Goal: Share content: Share content

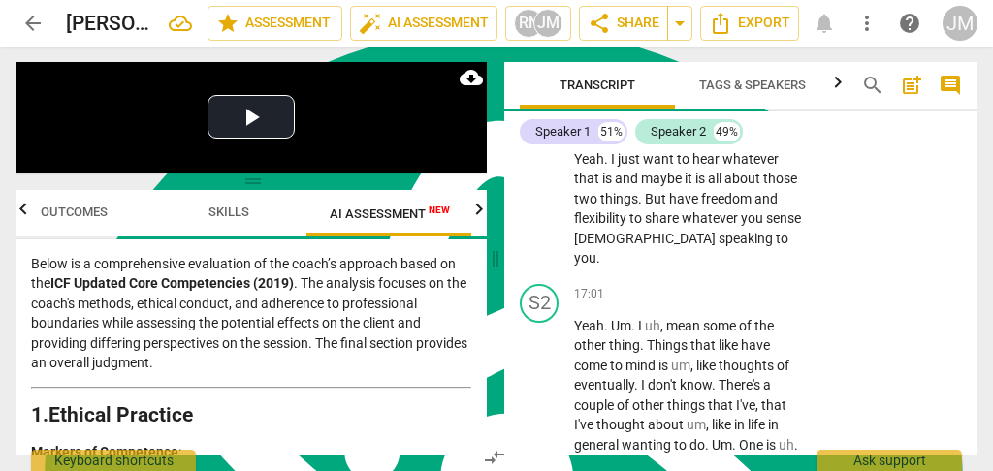
scroll to position [9951, 0]
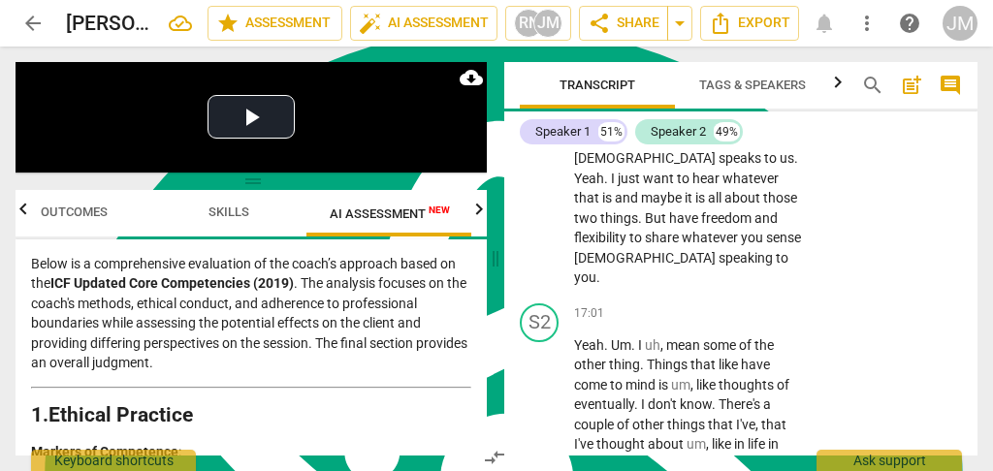
click at [219, 214] on span "Skills" at bounding box center [228, 212] width 41 height 15
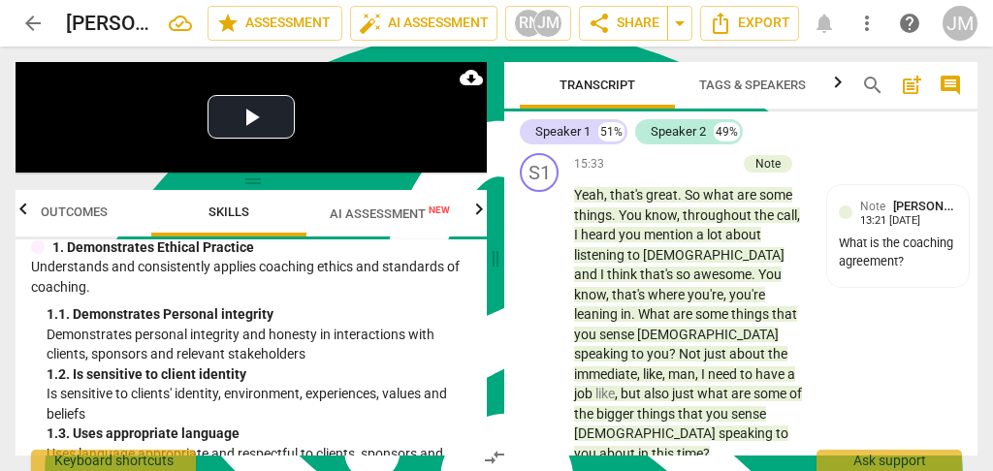
scroll to position [0, 0]
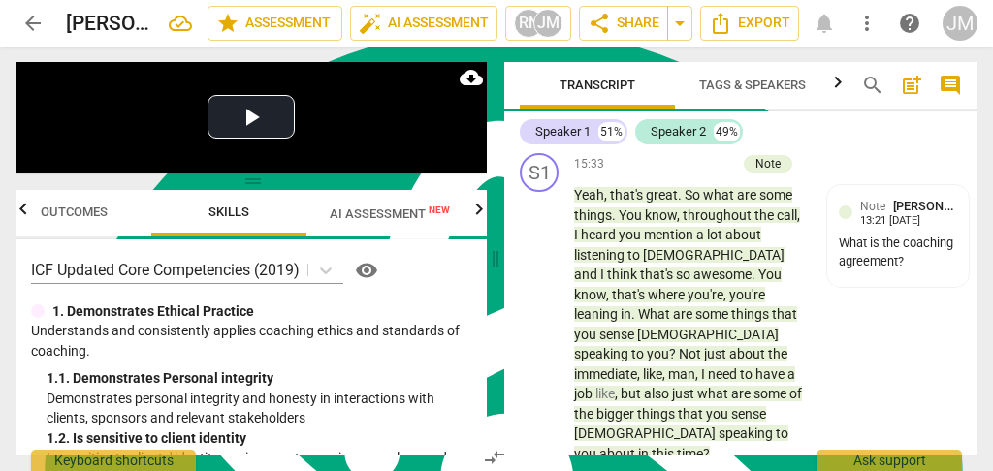
click at [73, 210] on span "Outcomes" at bounding box center [74, 212] width 67 height 15
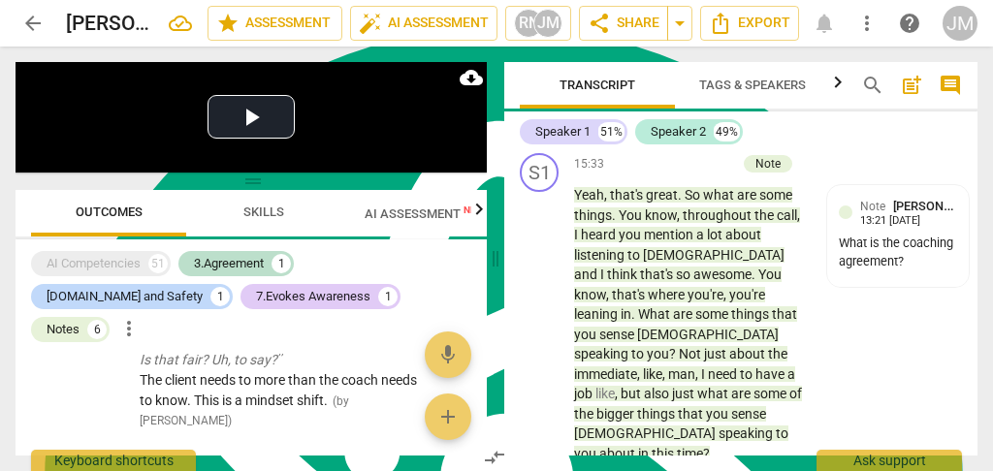
scroll to position [1872, 0]
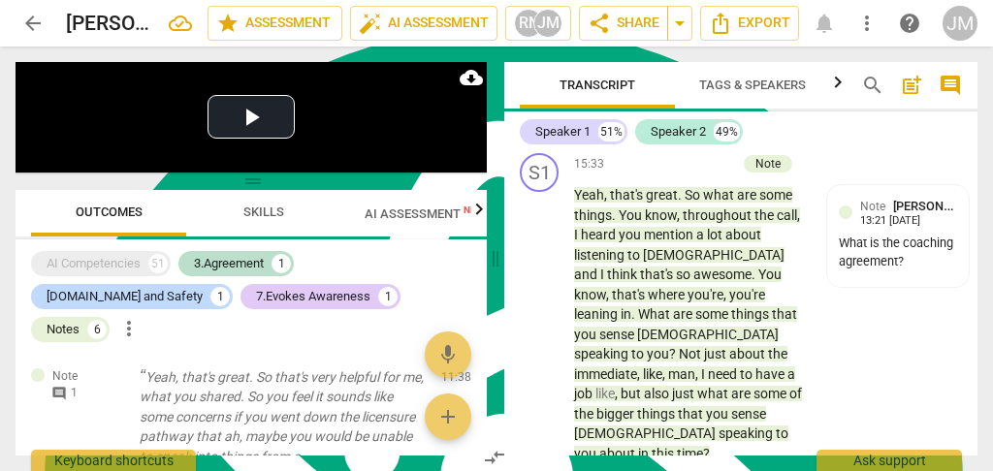
click at [417, 209] on span "AI Assessment New" at bounding box center [424, 213] width 120 height 15
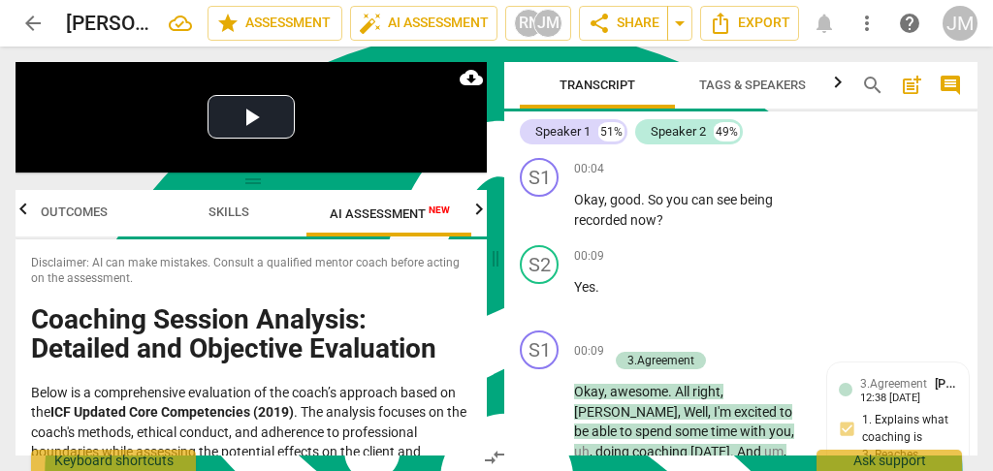
scroll to position [0, 0]
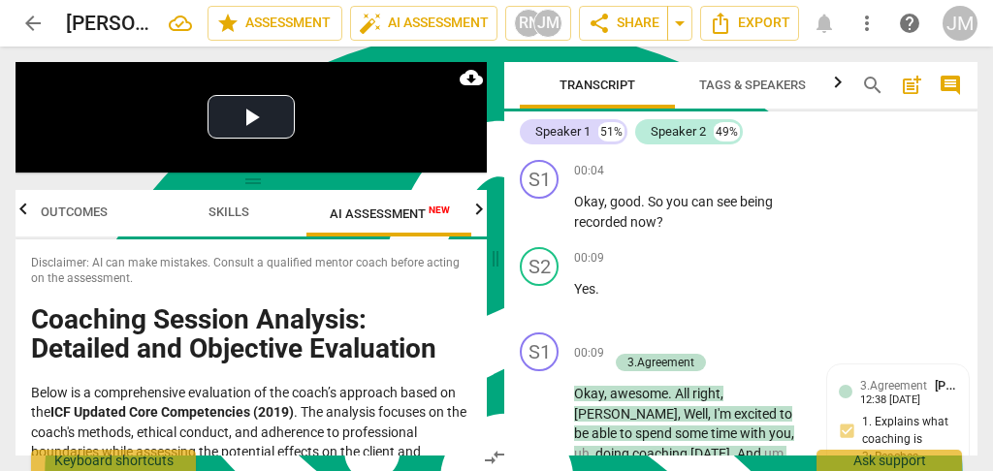
click at [860, 241] on div "S2 play_arrow pause 00:09 + Add competency keyboard_arrow_right Yes ." at bounding box center [740, 281] width 473 height 85
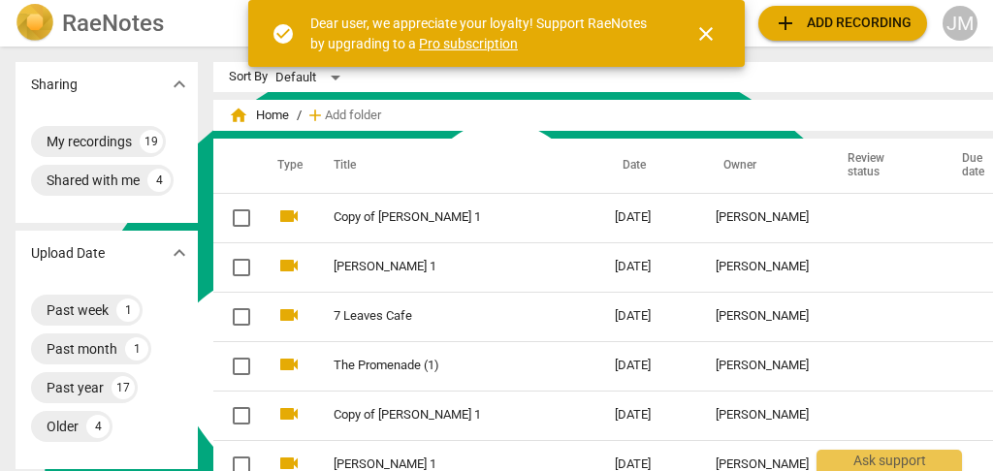
scroll to position [24360, 0]
click at [221, 267] on input "checkbox" at bounding box center [241, 267] width 41 height 23
checkbox input "false"
click at [545, 262] on td "[PERSON_NAME] 1" at bounding box center [454, 266] width 289 height 49
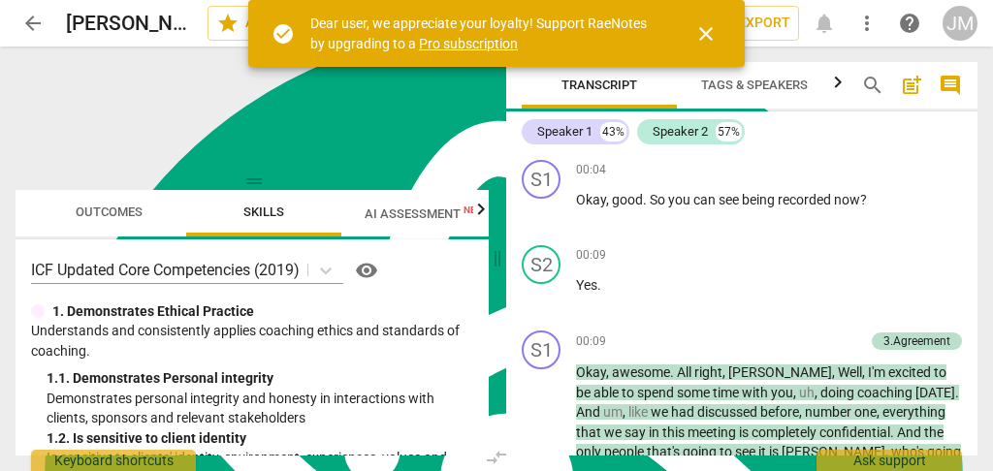
click at [715, 36] on span "close" at bounding box center [705, 33] width 23 height 23
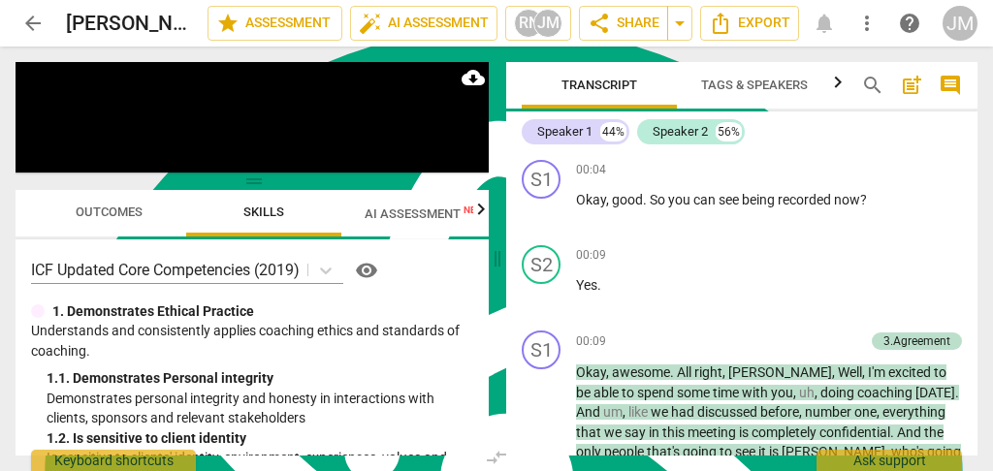
click at [680, 18] on span "arrow_drop_down" at bounding box center [679, 23] width 23 height 23
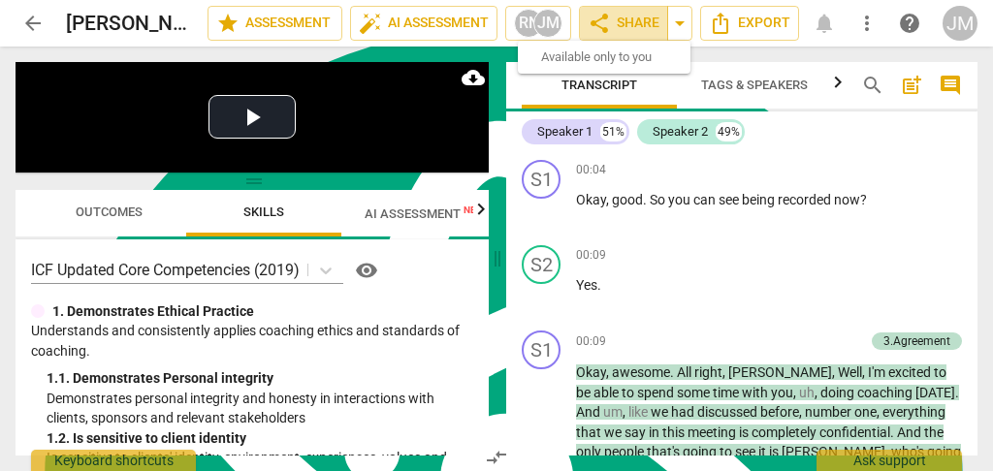
click at [637, 22] on span "share Share" at bounding box center [623, 23] width 72 height 23
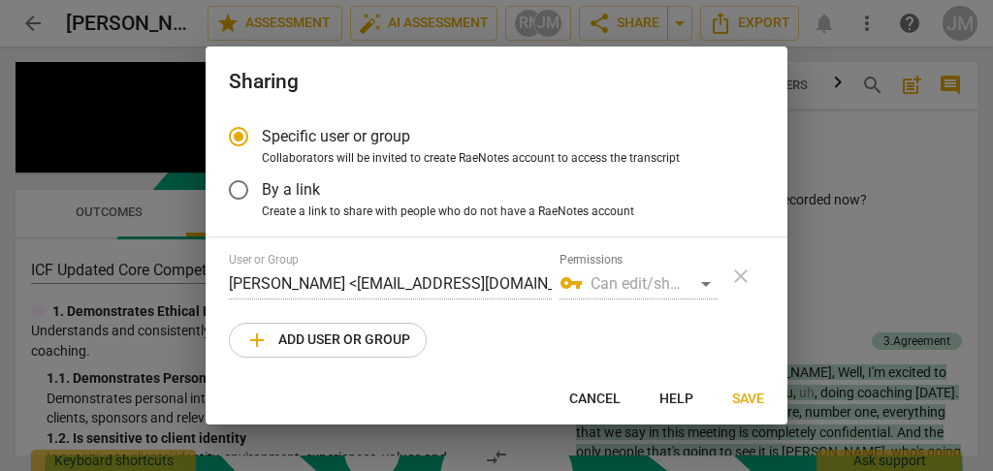
radio input "false"
click at [239, 187] on input "By a link" at bounding box center [238, 190] width 47 height 47
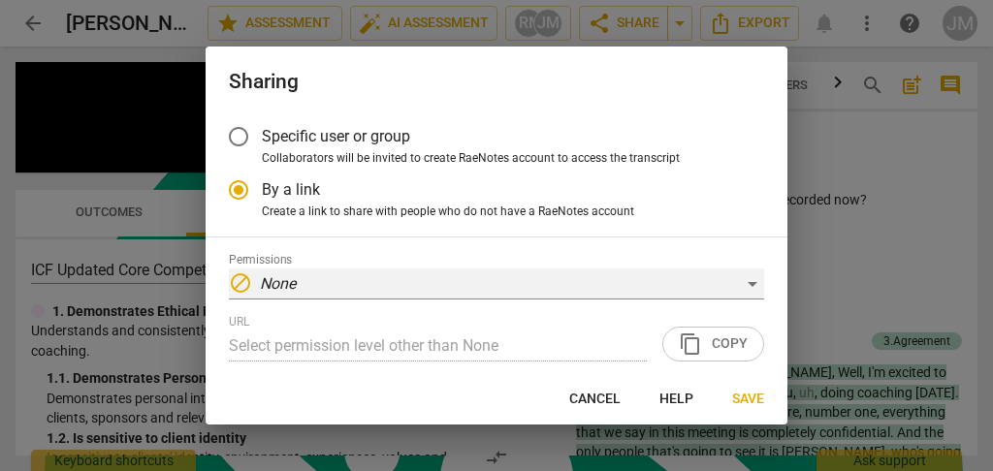
click at [748, 282] on div "block None" at bounding box center [496, 284] width 535 height 31
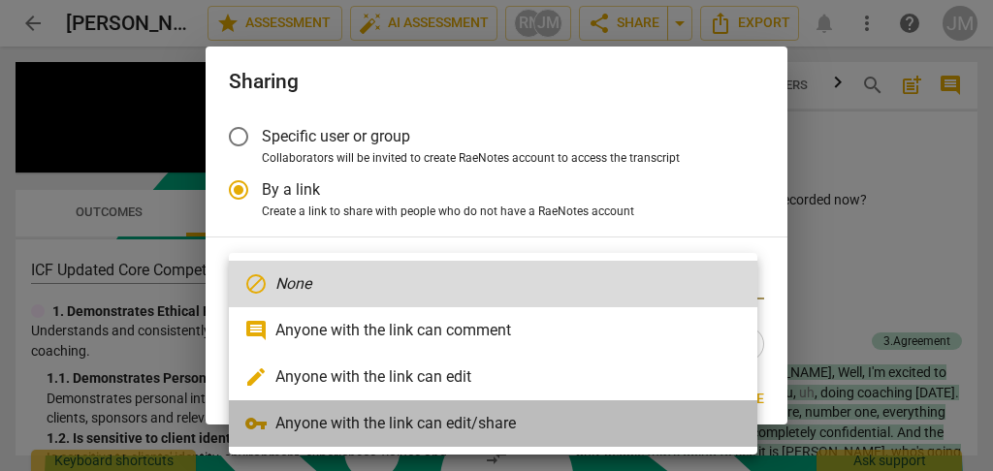
click at [465, 421] on li "vpn_key Anyone with the link can edit/share" at bounding box center [493, 423] width 528 height 47
radio input "false"
type input "https://app.raenotes.com/meeting/ebff5a6eda194e7a9d64864994aaf20f"
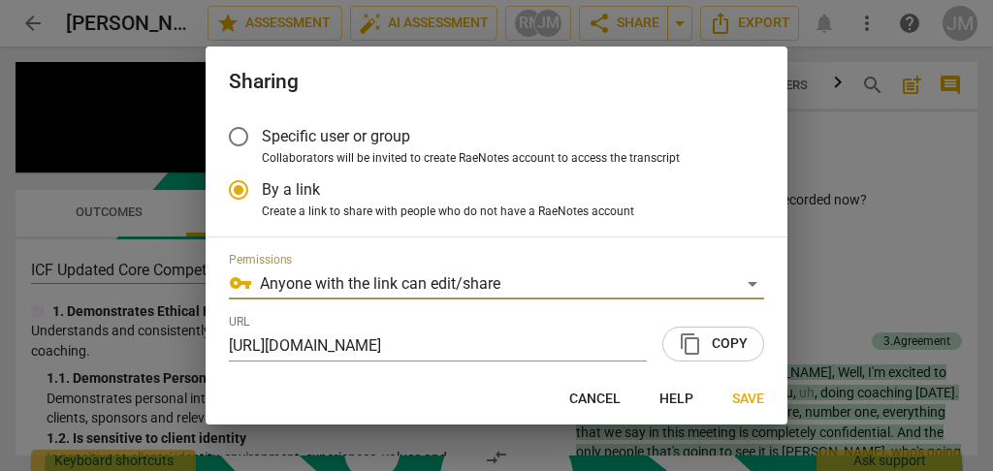
click at [701, 343] on span "content_copy Copy" at bounding box center [713, 343] width 69 height 23
type textarea "https://app.raenotes.com/meeting/ebff5a6eda194e7a9d64864994aaf20f"
